Goal: Check status: Check status

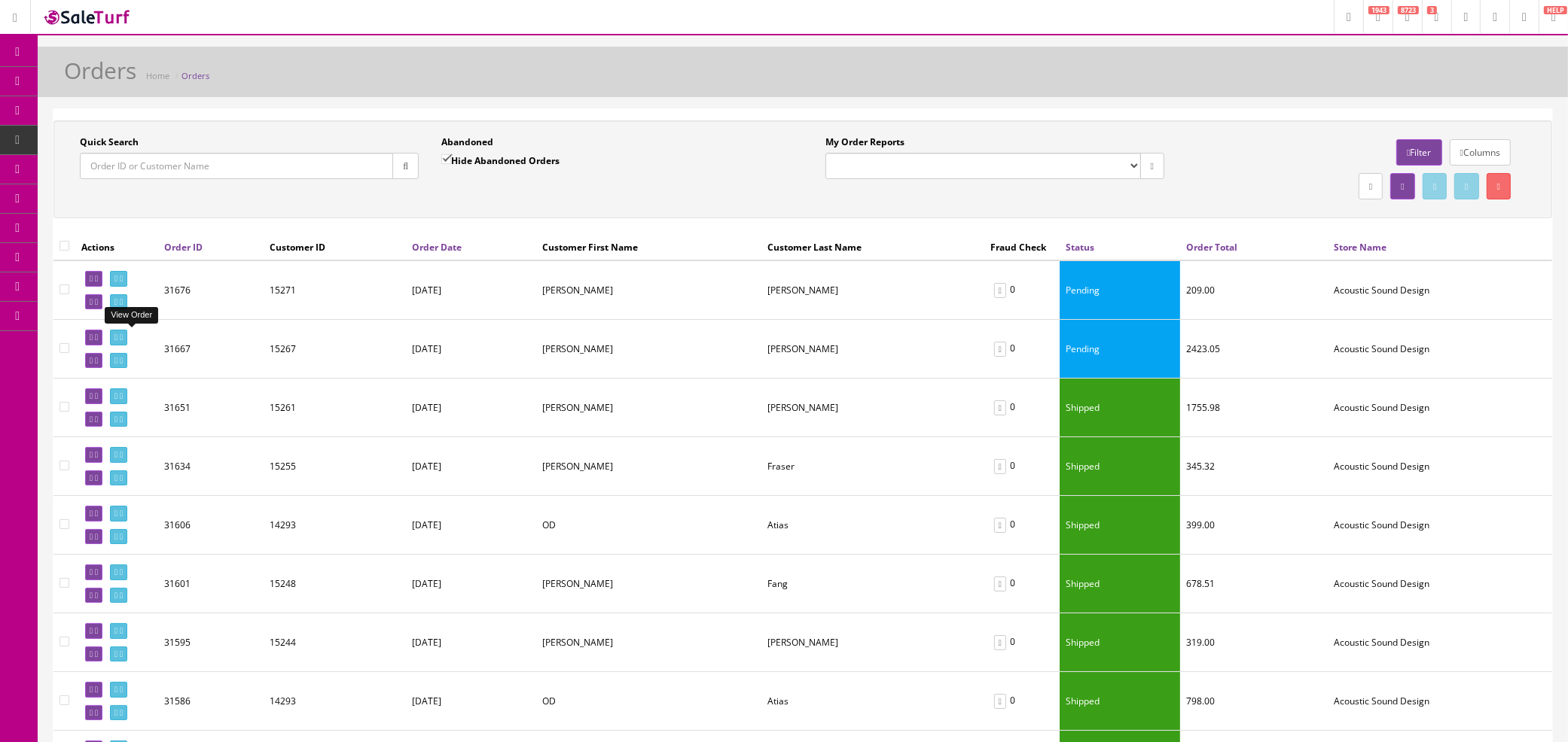
click at [122, 339] on icon at bounding box center [121, 337] width 3 height 8
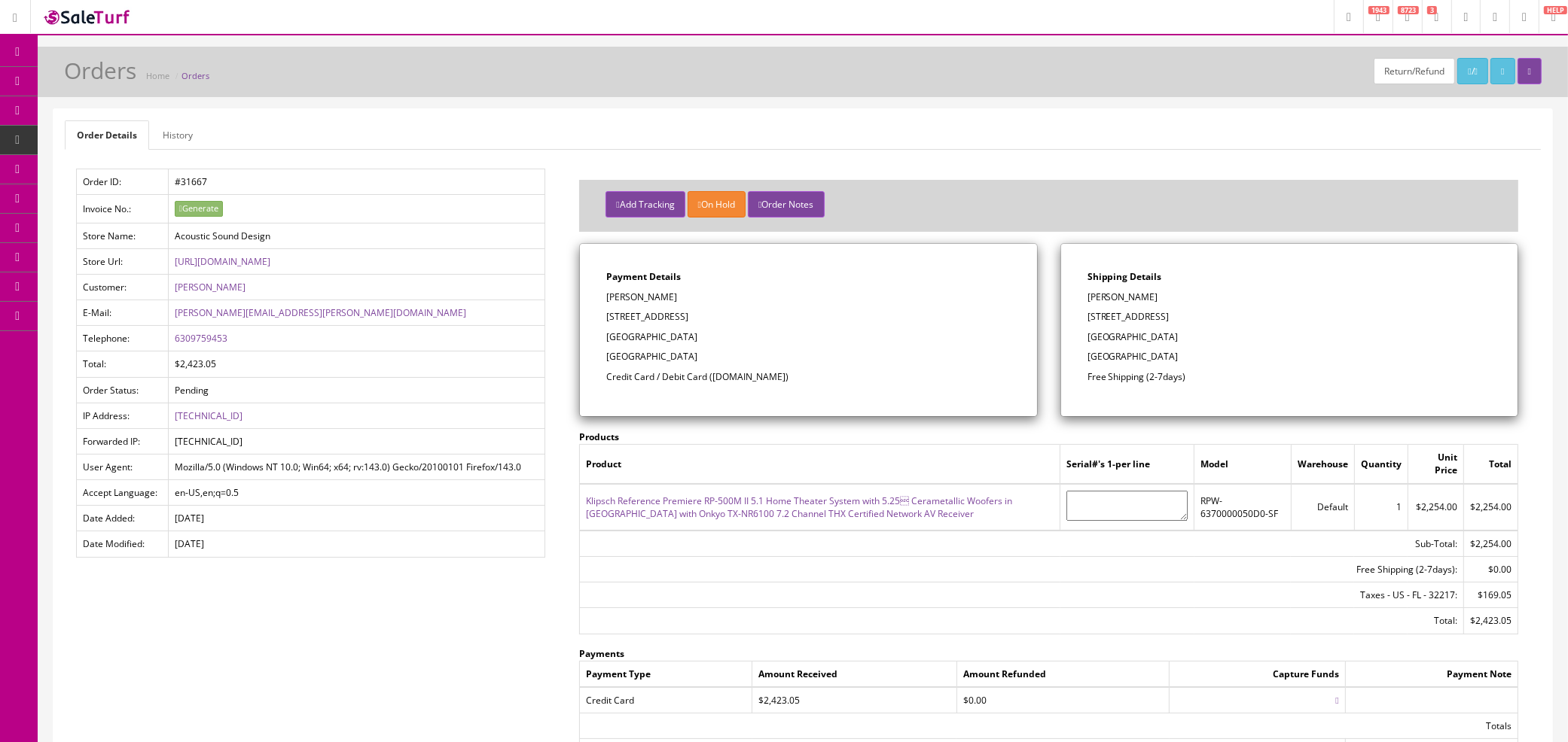
click at [651, 294] on p "allen cespedes" at bounding box center [808, 297] width 404 height 13
copy p "[PERSON_NAME]"
click at [193, 72] on link "Orders" at bounding box center [195, 76] width 28 height 12
